Goal: Task Accomplishment & Management: Complete application form

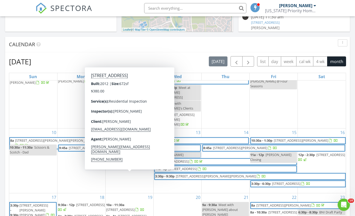
scroll to position [194, 0]
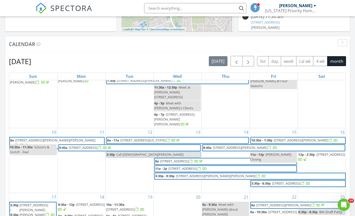
click at [236, 62] on span "button" at bounding box center [236, 61] width 6 height 6
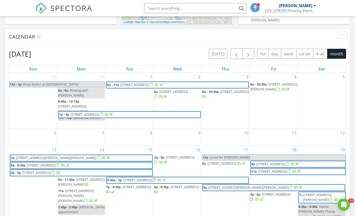
scroll to position [201, 0]
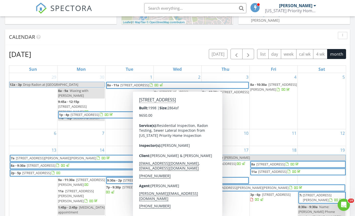
click at [244, 107] on div "3 8a - 10:30a 445 S York St, Denver 80209" at bounding box center [226, 101] width 48 height 56
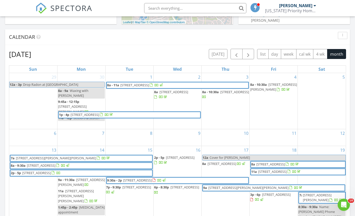
click at [241, 108] on div "3 8a - 10:30a 445 S York St, Denver 80209" at bounding box center [226, 101] width 48 height 56
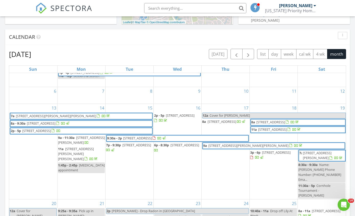
scroll to position [40, 0]
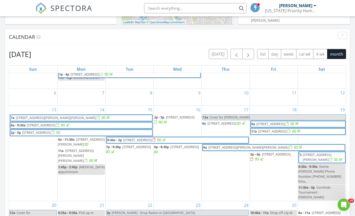
click at [84, 168] on div "14 9a - 11:30a 2730 Iliff St, Boulder 80305 11a 4693 S Devinney St, Morrison 80…" at bounding box center [82, 153] width 48 height 95
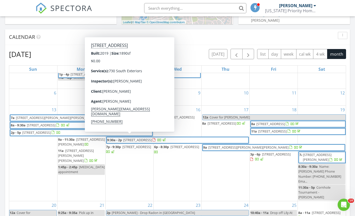
click at [175, 158] on div "16 2p - 5p 7853 S Jasper Way, Englewood 80112 6p - 8:30p 165 Ivy St, Denver 802…" at bounding box center [178, 153] width 48 height 95
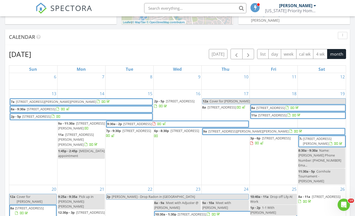
scroll to position [58, 0]
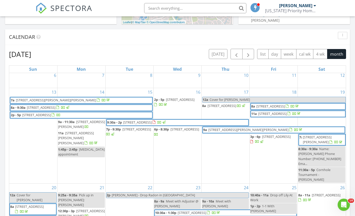
click at [250, 55] on span "button" at bounding box center [248, 54] width 6 height 6
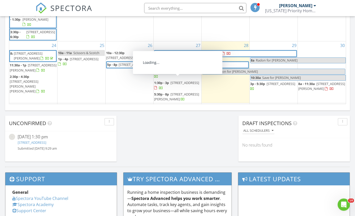
scroll to position [370, 0]
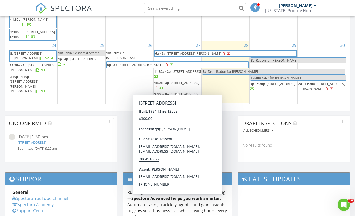
click at [186, 112] on span "587 Vinewood Ct, Highlands Ranch 80126" at bounding box center [185, 114] width 29 height 5
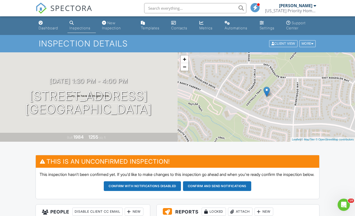
click at [49, 26] on link "Dashboard" at bounding box center [50, 25] width 27 height 15
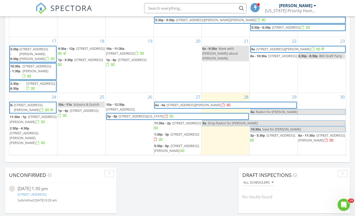
scroll to position [144, 0]
click at [235, 155] on div "4" at bounding box center [226, 170] width 48 height 31
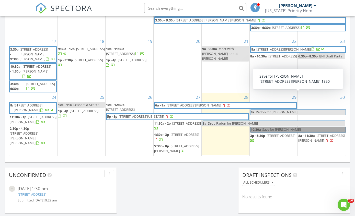
click at [275, 127] on link "10:30a Save for Bob" at bounding box center [298, 130] width 96 height 6
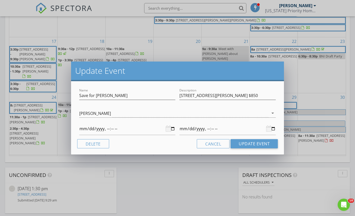
click at [92, 145] on button "Delete" at bounding box center [93, 143] width 32 height 9
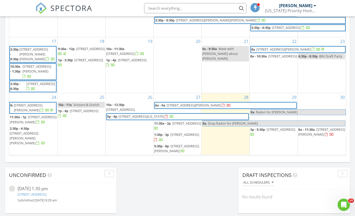
click at [268, 93] on div "29" at bounding box center [274, 97] width 48 height 8
click at [277, 38] on link "Inspection" at bounding box center [273, 37] width 26 height 8
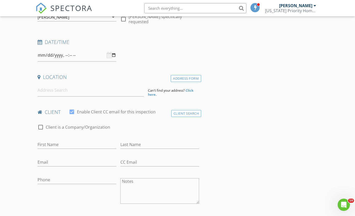
scroll to position [74, 0]
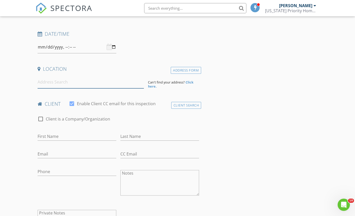
click at [70, 82] on input at bounding box center [91, 82] width 106 height 13
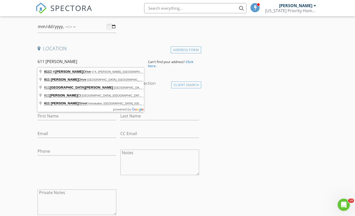
scroll to position [94, 0]
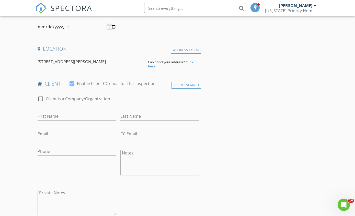
type input "611 Clifton St, Brush, CO, USA"
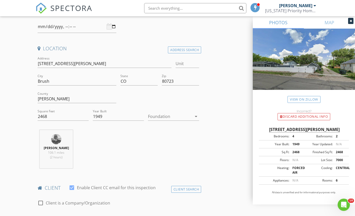
click at [184, 115] on div at bounding box center [170, 116] width 44 height 8
click at [166, 128] on div "Basement" at bounding box center [173, 130] width 43 height 6
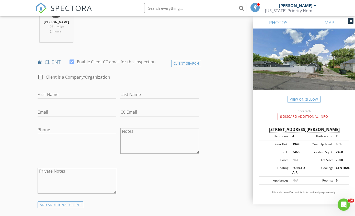
scroll to position [241, 0]
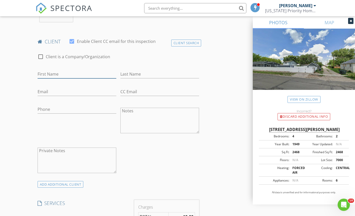
click at [66, 75] on input "First Name" at bounding box center [77, 74] width 79 height 8
paste input "[PERSON_NAME] [PERSON_NAME]"
type input "[PERSON_NAME]"
paste input "[PERSON_NAME] [PERSON_NAME]"
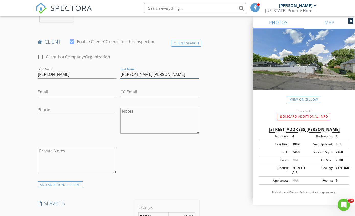
click at [136, 73] on input "[PERSON_NAME] [PERSON_NAME]" at bounding box center [159, 74] width 79 height 8
type input "[PERSON_NAME] [PERSON_NAME]"
click at [59, 93] on input "Email" at bounding box center [77, 92] width 79 height 8
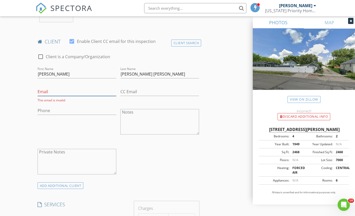
click at [47, 89] on input "Email" at bounding box center [77, 92] width 79 height 8
paste input "Adanlunacorona@icloud.com"
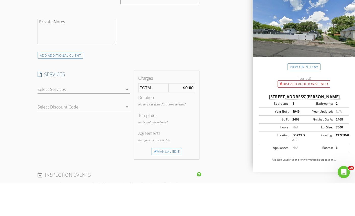
scroll to position [338, 0]
type input "Adanlunacorona@icloud.com"
click at [90, 117] on div at bounding box center [80, 121] width 85 height 8
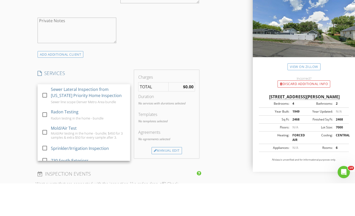
scroll to position [371, 0]
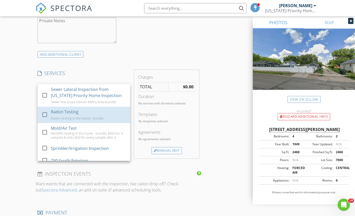
click at [68, 114] on div "Radon Testing Radon testing in the home - bundle" at bounding box center [88, 115] width 75 height 16
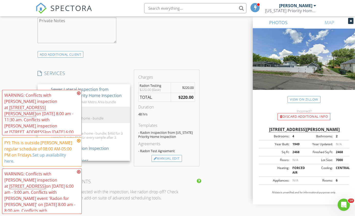
click at [83, 194] on p "Want events that are connected with the inspection, like radon drop-off? Check …" at bounding box center [119, 195] width 166 height 12
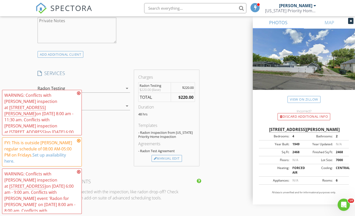
click at [83, 191] on p "Want events that are connected with the inspection, like radon drop-off? Check …" at bounding box center [119, 195] width 166 height 12
click at [80, 174] on icon at bounding box center [79, 172] width 4 height 4
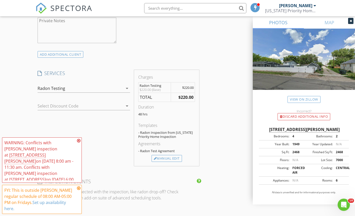
click at [82, 207] on div "INSPECTOR(S) check_box Brian Baltazar PRIMARY Brian Baltazar arrow_drop_down ch…" at bounding box center [119, 101] width 166 height 816
click at [80, 190] on icon at bounding box center [79, 188] width 4 height 4
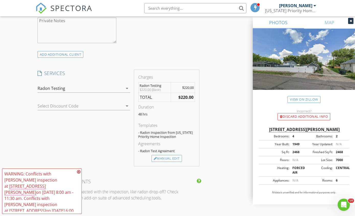
click at [79, 174] on icon at bounding box center [79, 172] width 4 height 4
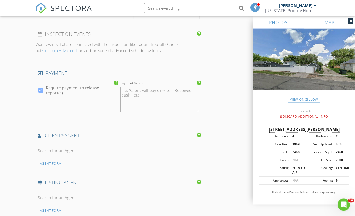
click at [74, 149] on input "text" at bounding box center [119, 151] width 162 height 8
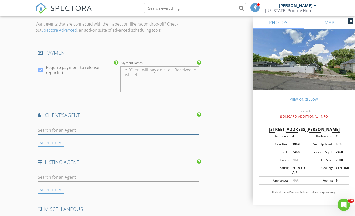
scroll to position [539, 0]
click at [55, 129] on input "text" at bounding box center [119, 131] width 162 height 8
type input "E"
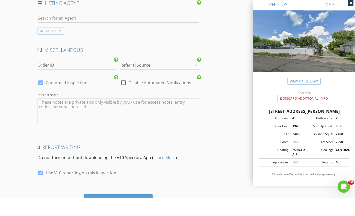
scroll to position [698, 0]
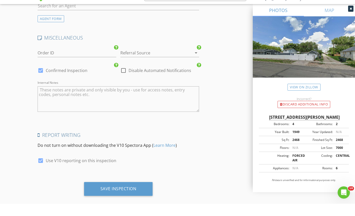
click at [123, 199] on div "Save Inspection" at bounding box center [118, 201] width 36 height 5
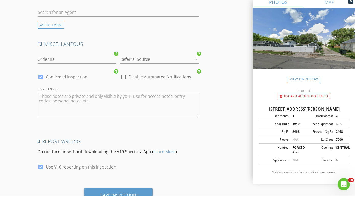
scroll to position [704, 0]
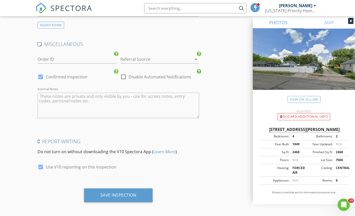
click at [126, 197] on div "Save Inspection" at bounding box center [118, 196] width 69 height 14
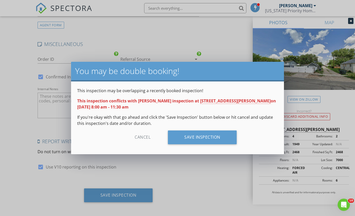
click at [205, 139] on div "Save Inspection" at bounding box center [202, 138] width 69 height 14
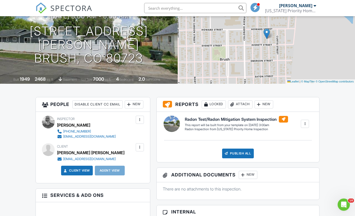
scroll to position [90, 0]
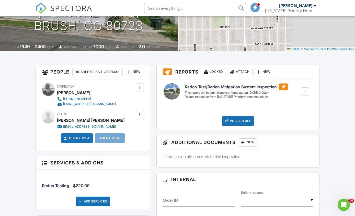
click at [81, 141] on link "Client View" at bounding box center [76, 138] width 27 height 5
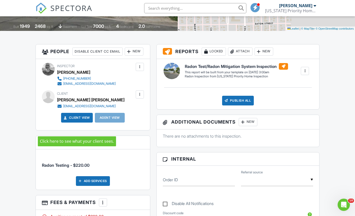
scroll to position [0, 0]
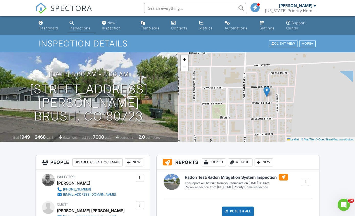
click at [49, 31] on link "Dashboard" at bounding box center [50, 25] width 27 height 15
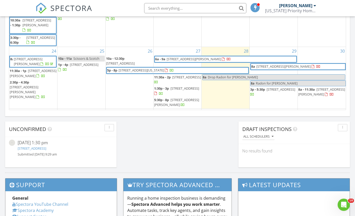
scroll to position [144, 0]
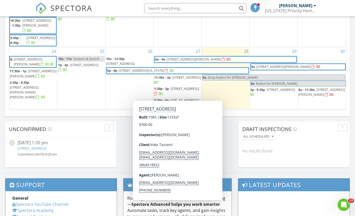
click at [176, 118] on span "587 Vinewood Ct, Highlands Ranch 80126" at bounding box center [185, 120] width 29 height 5
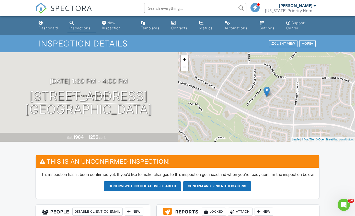
click at [128, 78] on h3 "[DATE] 1:30 pm - 4:00 pm" at bounding box center [89, 81] width 78 height 7
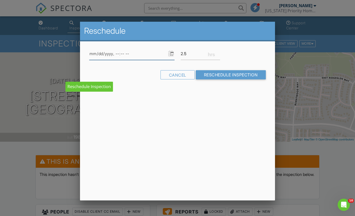
click at [143, 53] on input "datetime-local" at bounding box center [131, 54] width 85 height 13
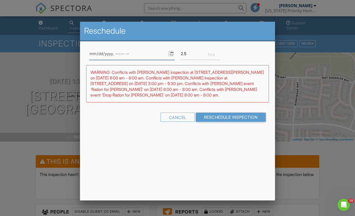
type input "[DATE]T10:30"
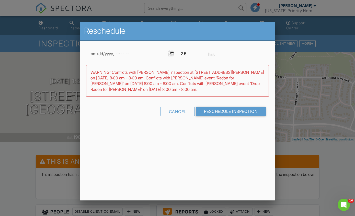
click at [232, 113] on input "Reschedule Inspection" at bounding box center [231, 111] width 70 height 9
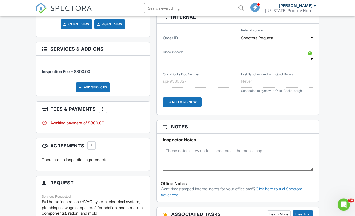
scroll to position [303, 0]
click at [91, 92] on div "Add Services" at bounding box center [93, 87] width 34 height 10
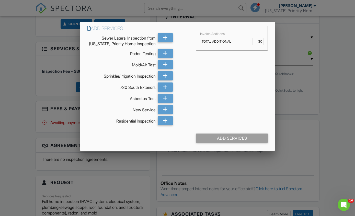
click at [167, 40] on icon at bounding box center [165, 37] width 5 height 9
click at [167, 56] on icon at bounding box center [165, 53] width 5 height 9
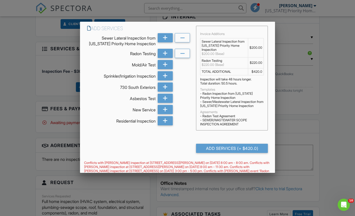
click at [237, 148] on div "Add Services (+ $420.0)" at bounding box center [232, 148] width 72 height 9
click at [231, 152] on div "Add Services (+ $420.0)" at bounding box center [232, 148] width 72 height 9
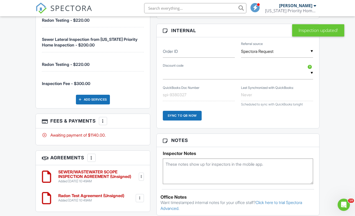
scroll to position [382, 0]
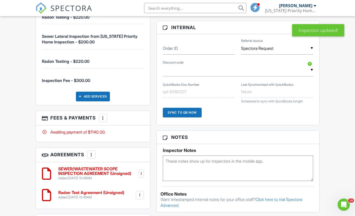
click at [107, 122] on div "More" at bounding box center [103, 118] width 8 height 8
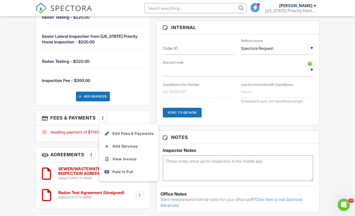
click at [135, 140] on li "Edit Fees & Payments" at bounding box center [128, 133] width 53 height 13
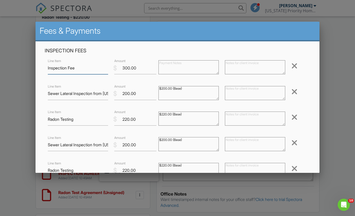
scroll to position [382, 0]
click at [297, 94] on div at bounding box center [294, 91] width 6 height 8
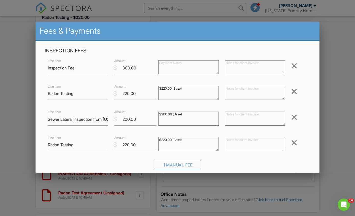
click at [294, 96] on div at bounding box center [294, 91] width 6 height 8
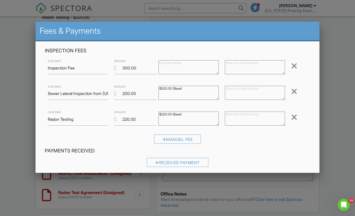
scroll to position [0, 0]
click at [130, 97] on input "200.00" at bounding box center [135, 93] width 42 height 13
type input "160.00"
click at [131, 122] on input "220.00" at bounding box center [135, 119] width 42 height 13
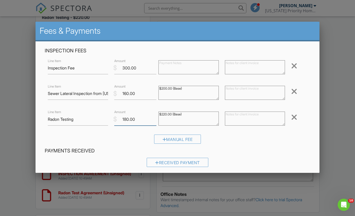
type input "180.00"
click at [129, 68] on input "300.00" at bounding box center [135, 68] width 42 height 13
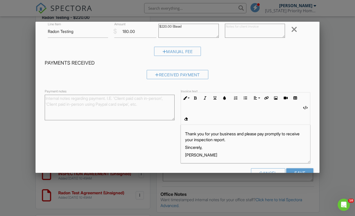
scroll to position [88, 0]
type input "360.00"
click at [302, 176] on input "Save" at bounding box center [299, 173] width 27 height 9
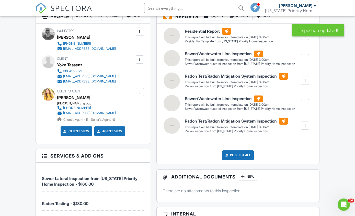
scroll to position [196, 0]
click at [305, 61] on div at bounding box center [304, 57] width 5 height 5
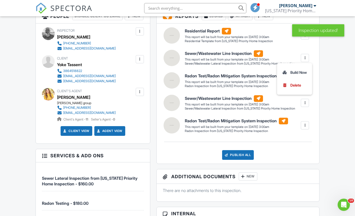
click at [297, 88] on div "Delete" at bounding box center [295, 86] width 11 height 6
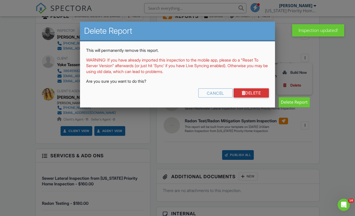
click at [259, 96] on link "Delete" at bounding box center [252, 92] width 36 height 9
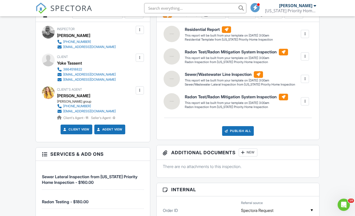
click at [306, 59] on div at bounding box center [304, 56] width 5 height 5
click at [299, 87] on div "Delete" at bounding box center [295, 84] width 11 height 6
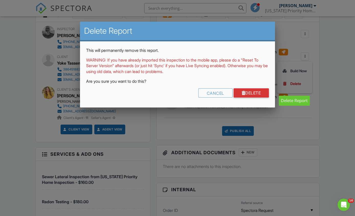
click at [257, 95] on link "Delete" at bounding box center [252, 92] width 36 height 9
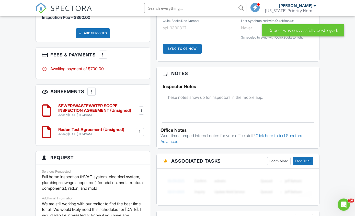
scroll to position [372, 0]
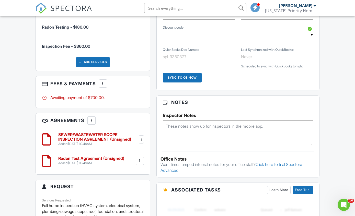
click at [104, 86] on div at bounding box center [102, 83] width 5 height 5
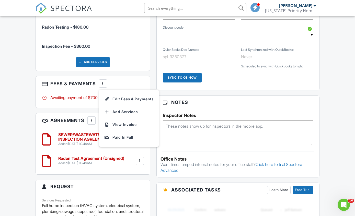
click at [121, 106] on li "Edit Fees & Payments" at bounding box center [128, 99] width 53 height 13
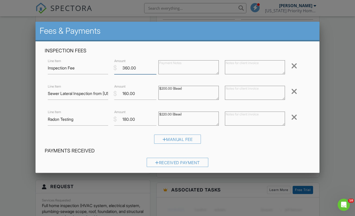
click at [126, 69] on input "360.00" at bounding box center [135, 68] width 42 height 13
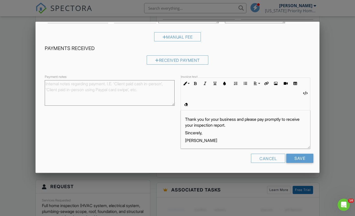
scroll to position [102, 0]
type input "260.00"
click at [301, 162] on input "Save" at bounding box center [299, 158] width 27 height 9
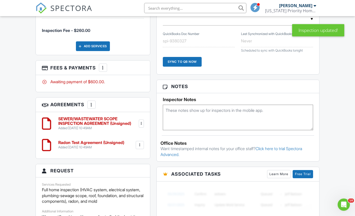
scroll to position [388, 0]
click at [201, 117] on textarea at bounding box center [238, 118] width 150 height 26
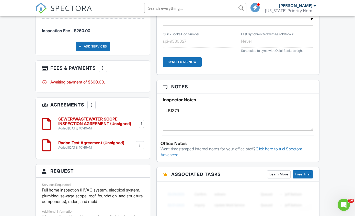
type textarea "LB1379"
click at [347, 157] on div "Dashboard Inspections New Inspection Templates Contacts Metrics Automations Set…" at bounding box center [177, 5] width 355 height 753
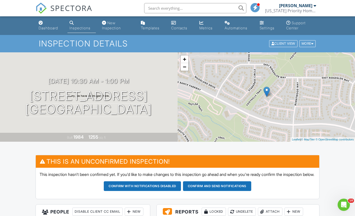
click at [206, 27] on div "Metrics" at bounding box center [205, 28] width 13 height 4
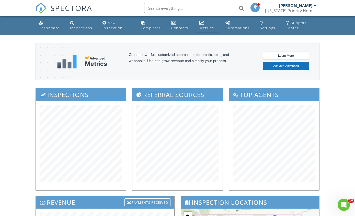
click at [45, 25] on link "Dashboard" at bounding box center [50, 25] width 27 height 15
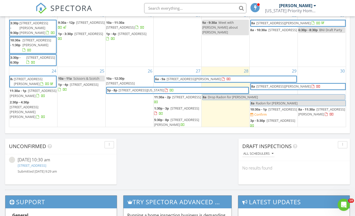
scroll to position [142, 0]
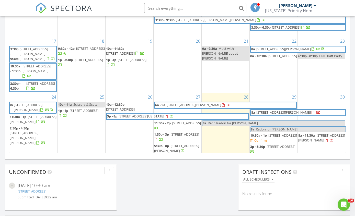
scroll to position [321, 0]
click at [132, 156] on div "2 9a - 10a Dentist Appt" at bounding box center [130, 172] width 48 height 32
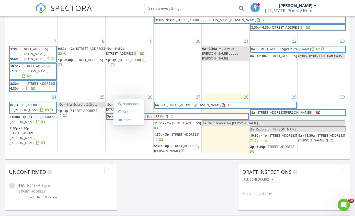
click at [134, 105] on link "Inspection" at bounding box center [129, 104] width 26 height 8
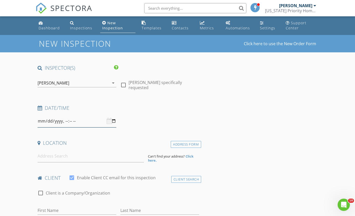
click at [92, 121] on input "datetime-local" at bounding box center [77, 121] width 79 height 13
type input "[DATE]T11:00"
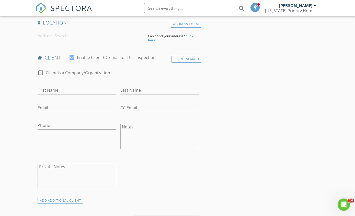
scroll to position [120, 0]
click at [62, 36] on input at bounding box center [91, 36] width 106 height 13
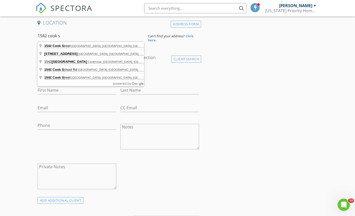
type input "[STREET_ADDRESS]"
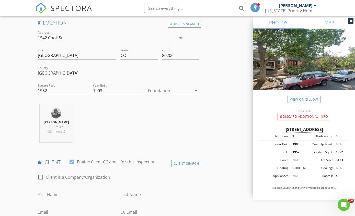
click at [173, 90] on div at bounding box center [170, 91] width 44 height 8
click at [167, 105] on div "Basement" at bounding box center [173, 104] width 43 height 6
click at [56, 89] on input "1952" at bounding box center [63, 91] width 51 height 8
type input "1"
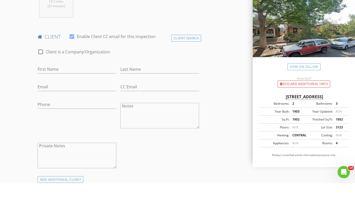
scroll to position [214, 0]
type input "3006"
click at [68, 97] on input "First Name" at bounding box center [77, 101] width 79 height 8
type input "[PERSON_NAME]"
type input "Chignaguet"
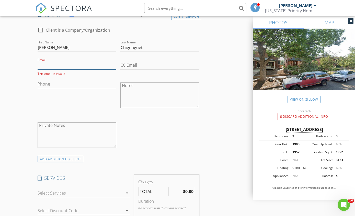
scroll to position [267, 0]
type input "Joanchgt@gmail.com"
click at [69, 155] on div "ADD ADDITIONAL client" at bounding box center [61, 158] width 46 height 7
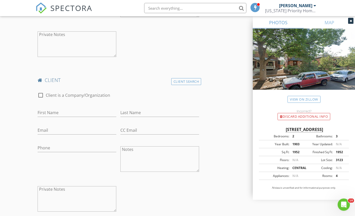
scroll to position [359, 0]
click at [77, 108] on input "First Name" at bounding box center [77, 111] width 79 height 8
type input "[PERSON_NAME]"
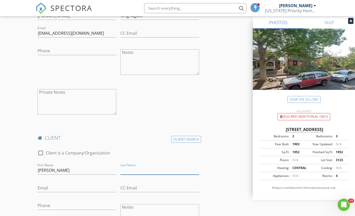
scroll to position [291, 0]
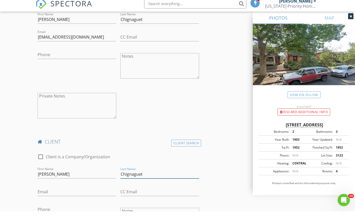
type input "Chignaguet"
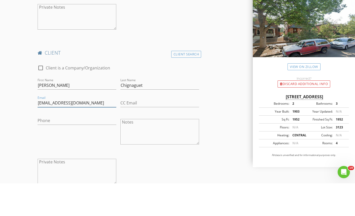
type input "[EMAIL_ADDRESS][DOMAIN_NAME]"
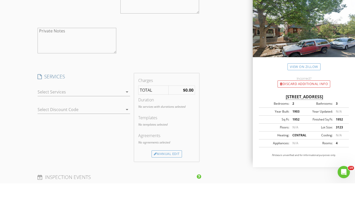
scroll to position [490, 0]
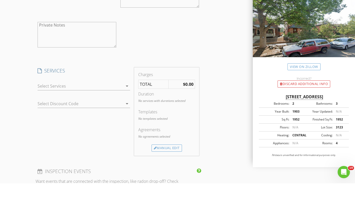
click at [92, 115] on div at bounding box center [80, 119] width 85 height 8
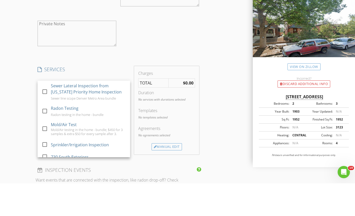
scroll to position [523, 0]
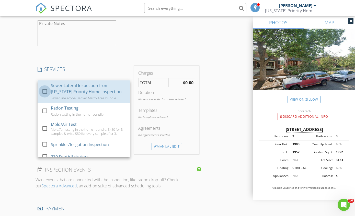
click at [48, 89] on div at bounding box center [44, 91] width 9 height 9
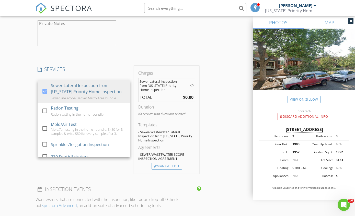
click at [46, 107] on div at bounding box center [44, 110] width 9 height 9
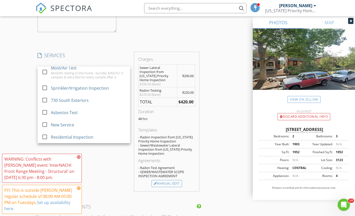
scroll to position [43, 0]
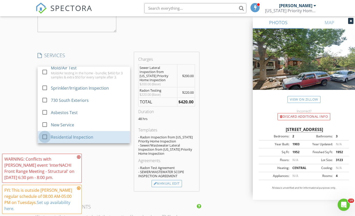
click at [46, 135] on div at bounding box center [44, 136] width 9 height 9
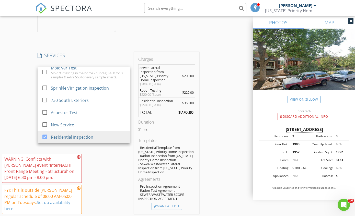
click at [80, 159] on icon at bounding box center [79, 157] width 4 height 4
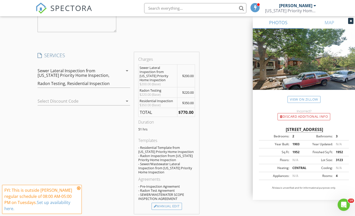
click at [83, 209] on div "SERVICES check_box Sewer Lateral Inspection from Colorado Priority Home Inspect…" at bounding box center [84, 133] width 97 height 162
click at [77, 190] on icon at bounding box center [79, 188] width 4 height 4
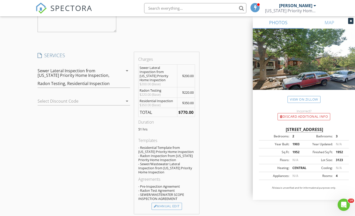
click at [171, 206] on div "Manual Edit" at bounding box center [167, 206] width 30 height 7
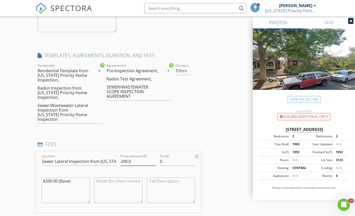
click at [124, 157] on input "200.0" at bounding box center [137, 161] width 35 height 8
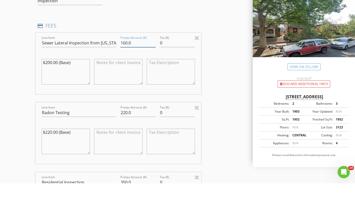
scroll to position [629, 0]
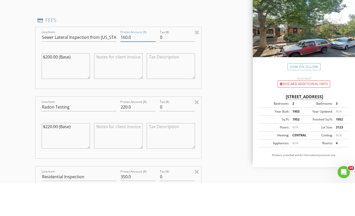
type input "160.0"
click at [128, 136] on input "220.0" at bounding box center [137, 140] width 35 height 8
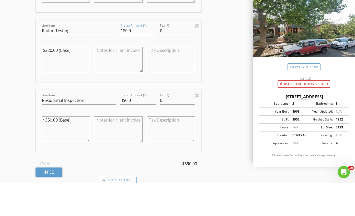
scroll to position [714, 0]
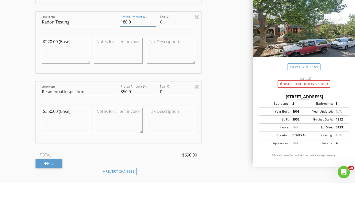
type input "180.0"
click at [124, 120] on input "350.0" at bounding box center [137, 124] width 35 height 8
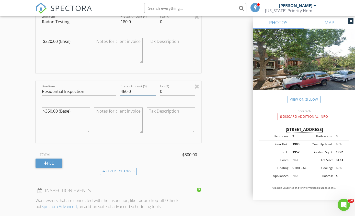
click at [123, 87] on input "460.0" at bounding box center [137, 91] width 35 height 8
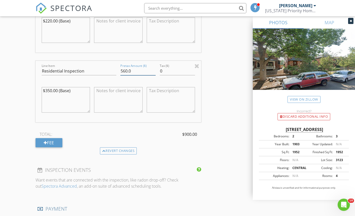
scroll to position [767, 0]
type input "560.0"
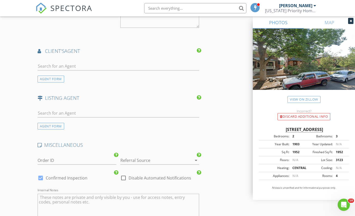
scroll to position [991, 0]
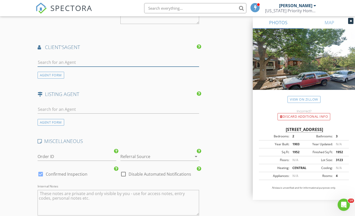
click at [76, 58] on input "text" at bounding box center [119, 62] width 162 height 8
type input "Rob"
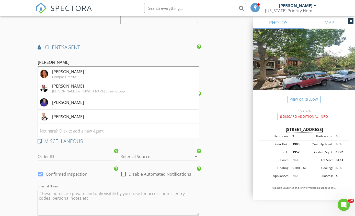
click at [65, 83] on div "[PERSON_NAME]" at bounding box center [88, 86] width 73 height 6
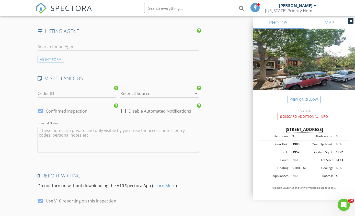
scroll to position [1180, 0]
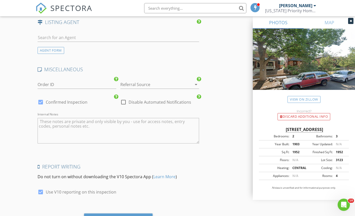
click at [91, 122] on textarea "Internal Notes" at bounding box center [119, 131] width 162 height 26
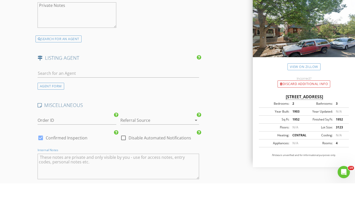
scroll to position [1200, 0]
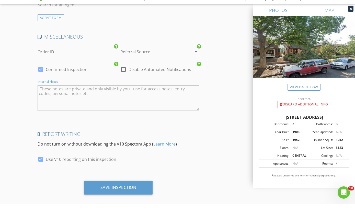
click at [99, 98] on textarea "Internal Notes" at bounding box center [119, 111] width 162 height 26
type textarea "1225"
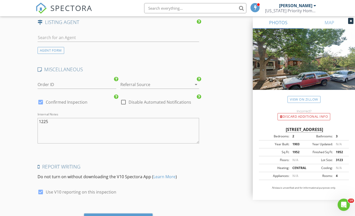
click at [131, 188] on div "check_box Use V10 reporting on this inspection" at bounding box center [91, 194] width 106 height 13
click at [126, 216] on div "Save Inspection" at bounding box center [118, 220] width 36 height 5
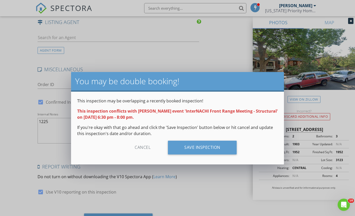
click at [211, 146] on div "Save Inspection" at bounding box center [202, 148] width 69 height 14
